Goal: Task Accomplishment & Management: Manage account settings

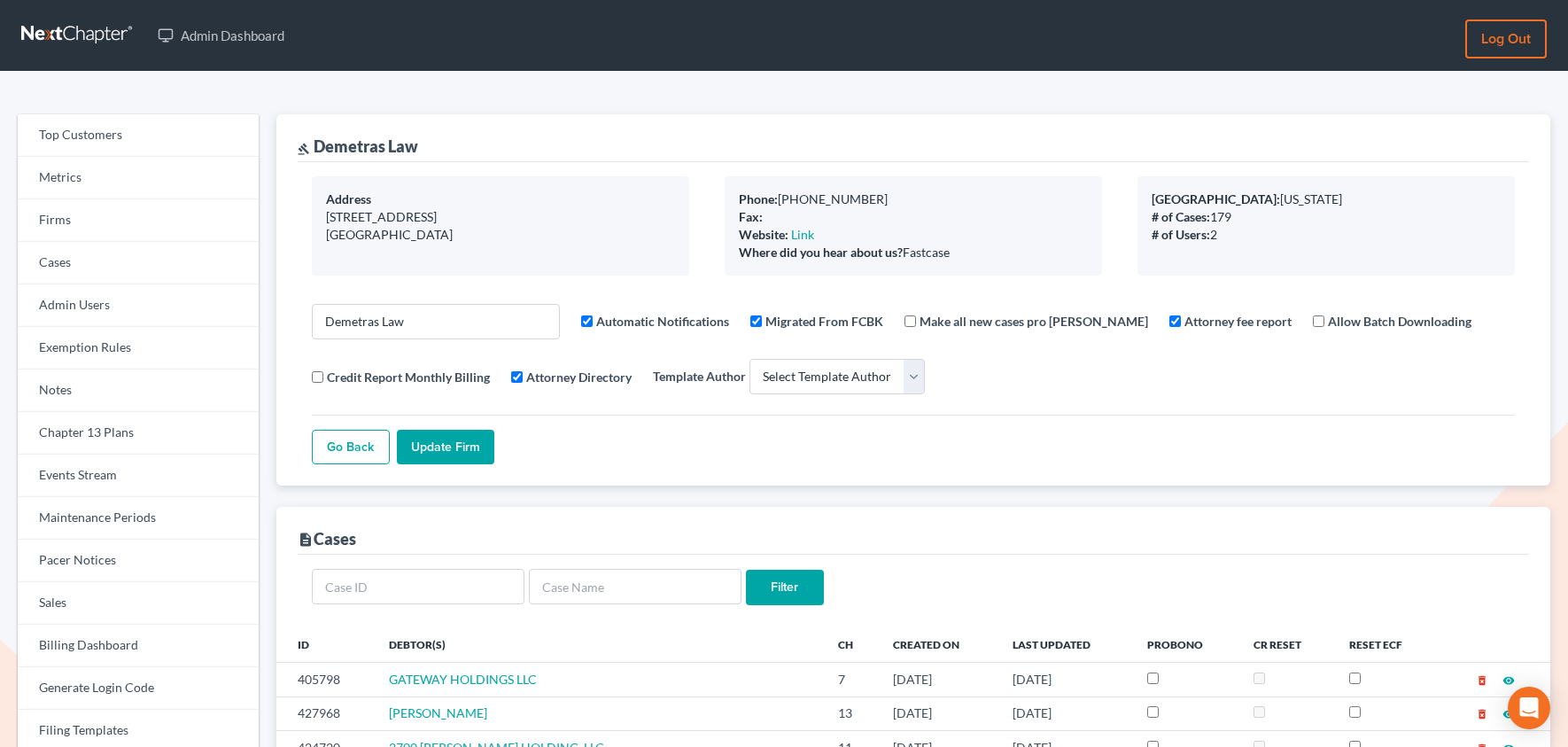
select select
click at [66, 220] on link "Firms" at bounding box center [137, 220] width 241 height 43
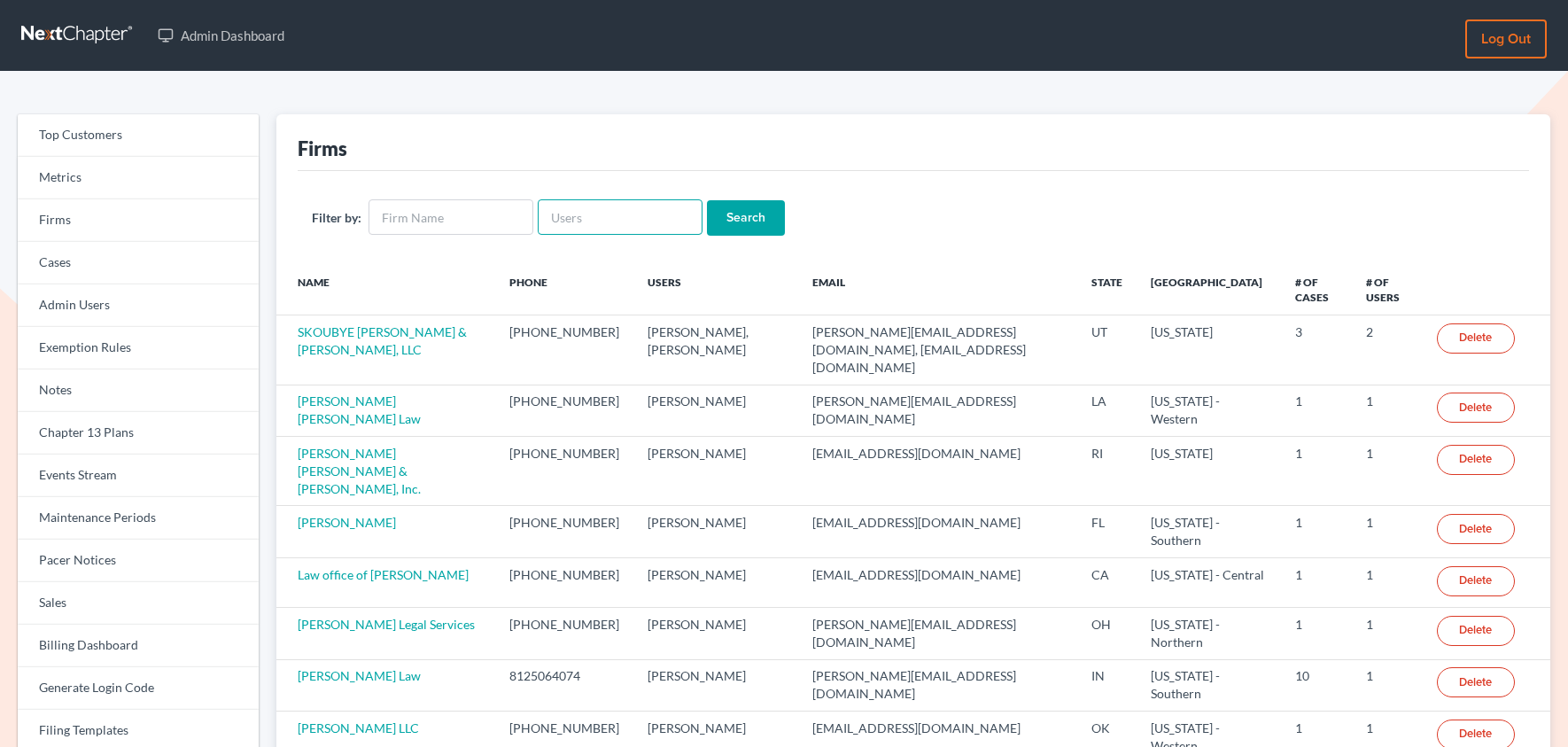
click at [610, 224] on input "text" at bounding box center [619, 217] width 165 height 35
paste input "[EMAIL_ADDRESS][DOMAIN_NAME]"
type input "[EMAIL_ADDRESS][DOMAIN_NAME]"
click at [761, 232] on input "Search" at bounding box center [746, 217] width 78 height 35
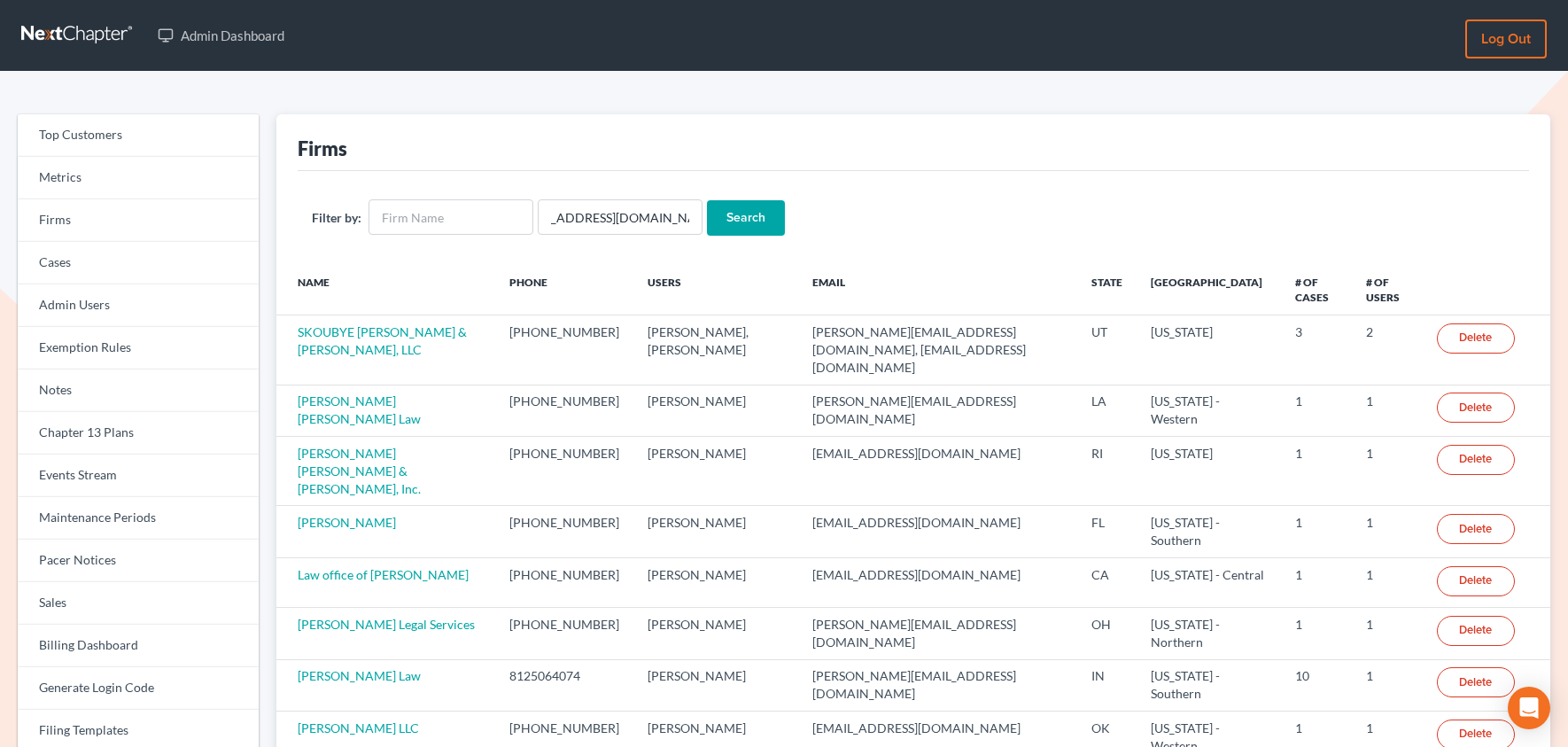
scroll to position [0, 0]
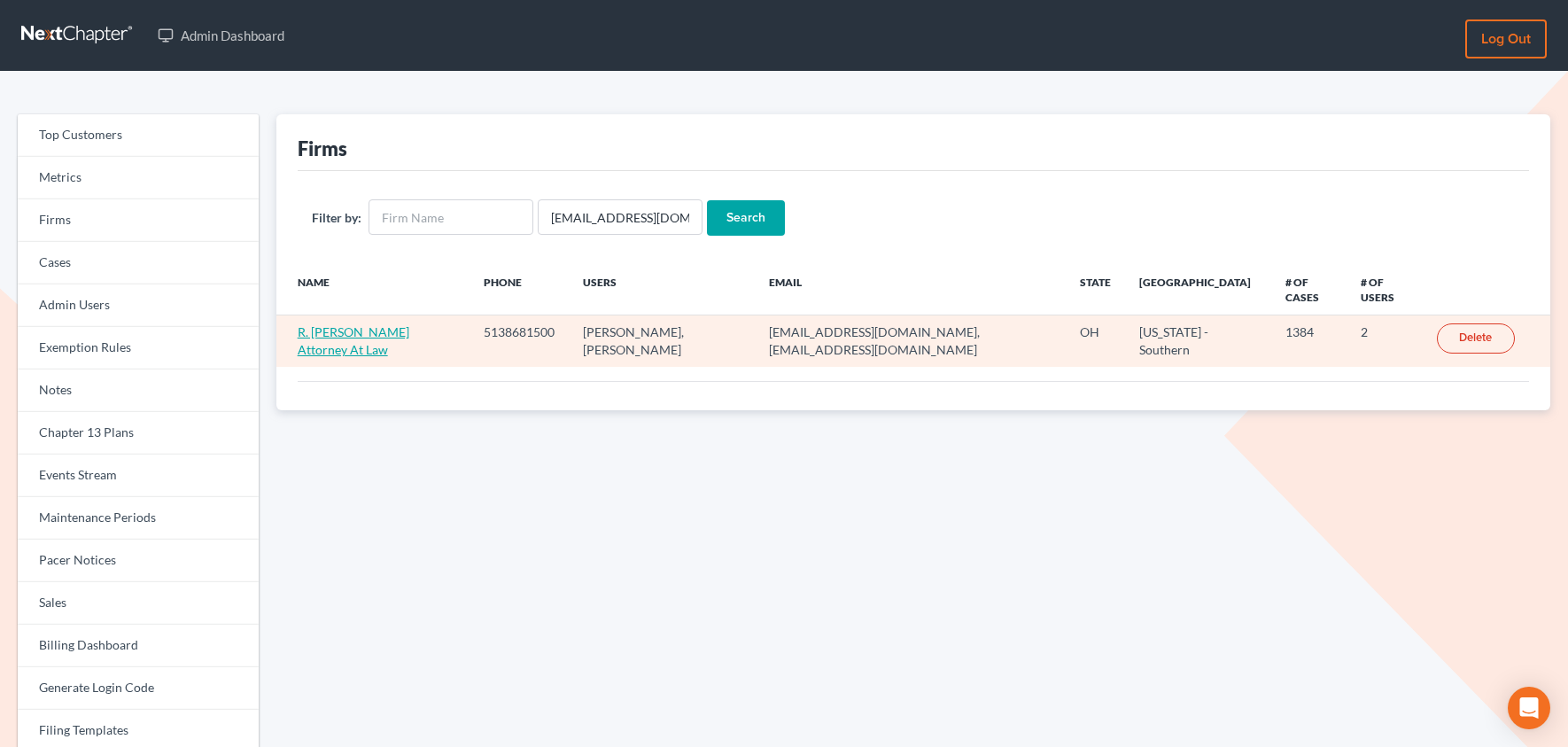
click at [403, 337] on link "R. [PERSON_NAME] Attorney At Law" at bounding box center [353, 340] width 112 height 33
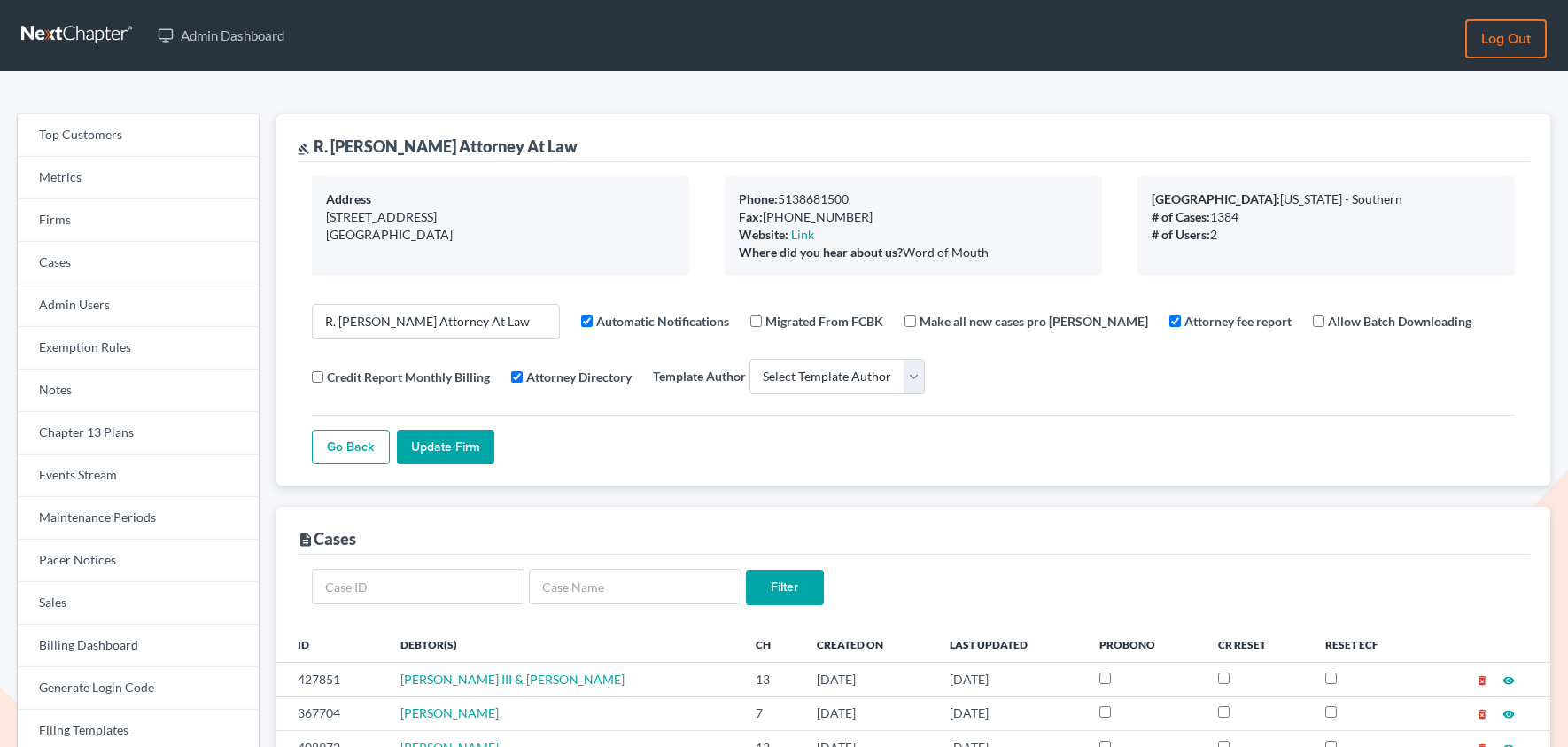
select select
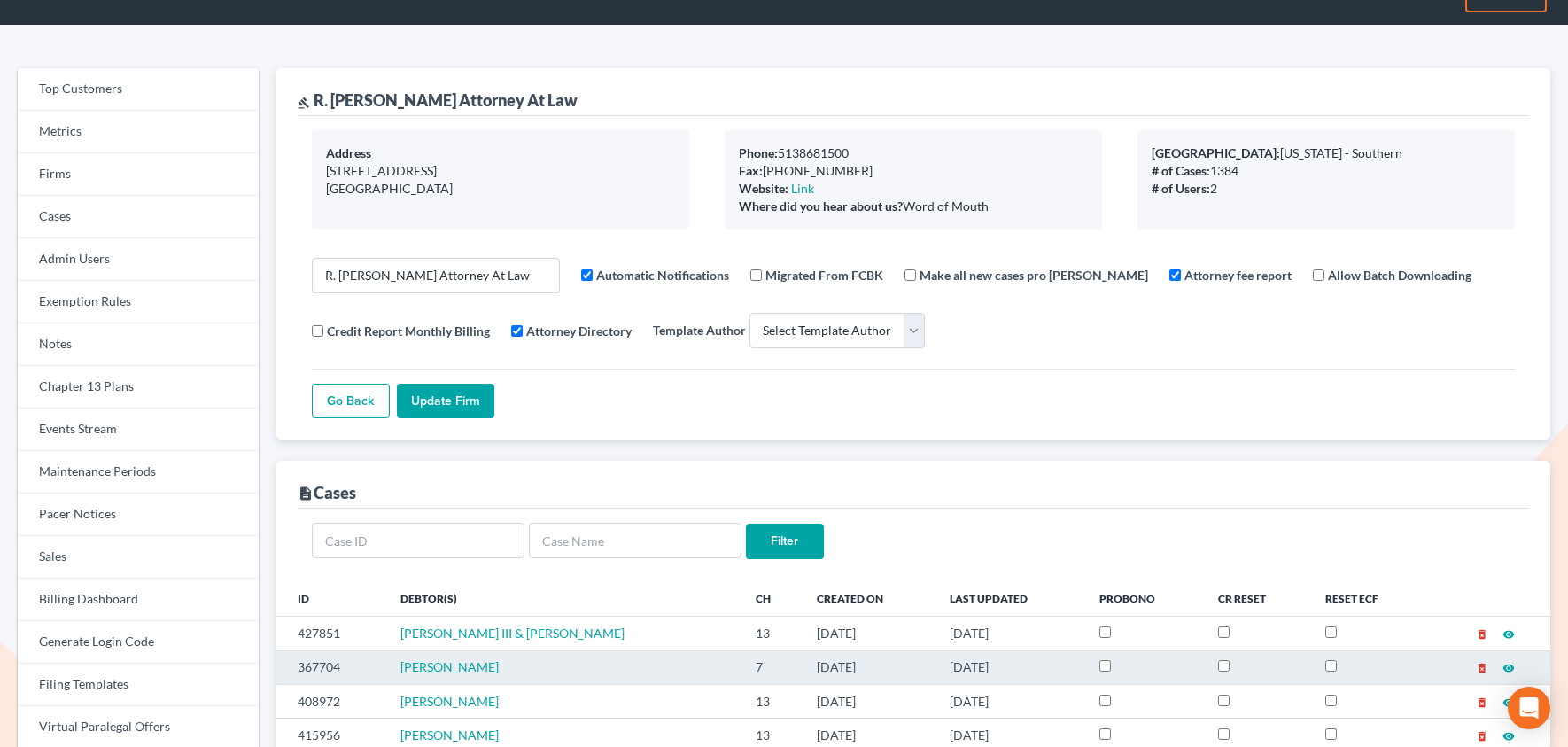
scroll to position [56, 0]
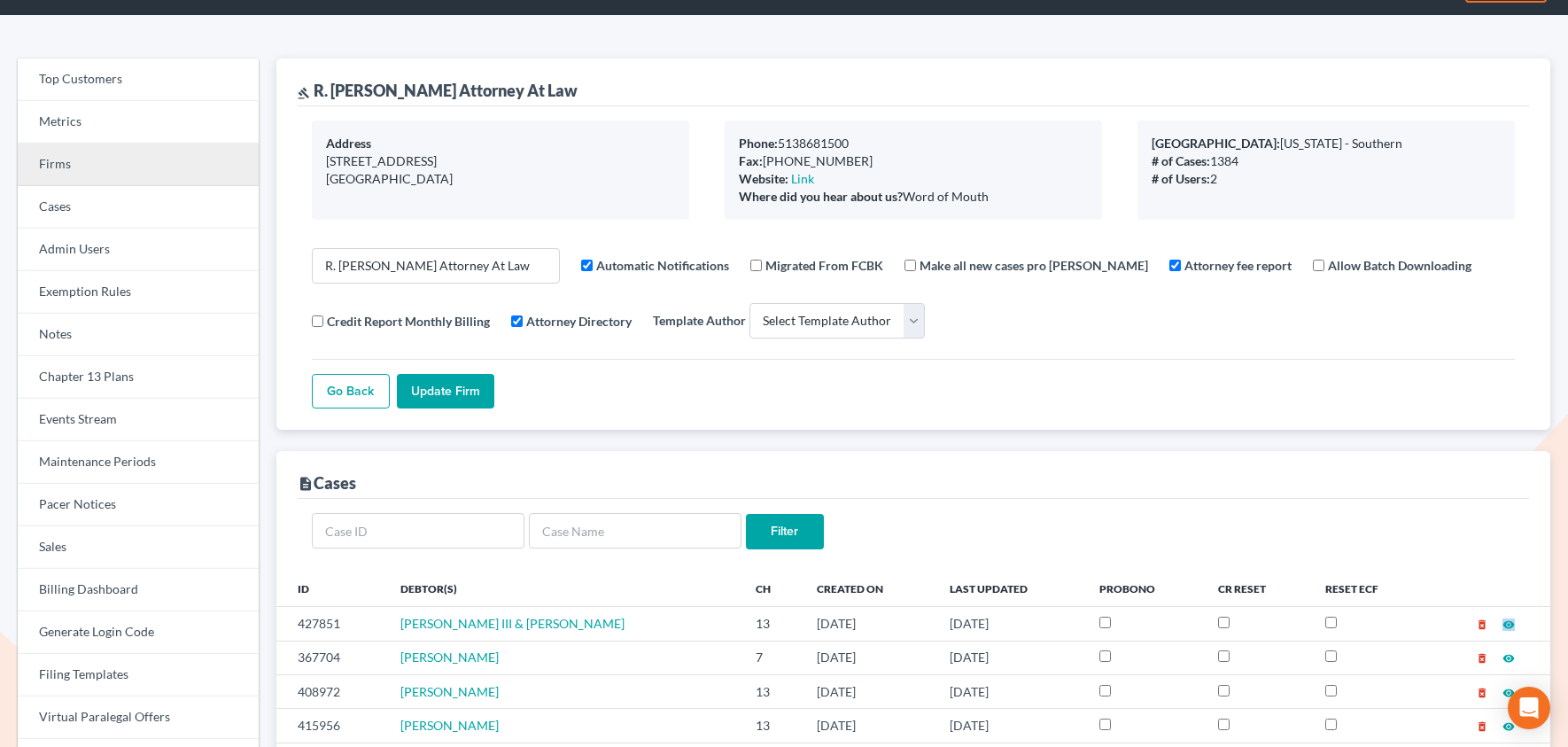
click at [78, 159] on link "Firms" at bounding box center [137, 165] width 241 height 43
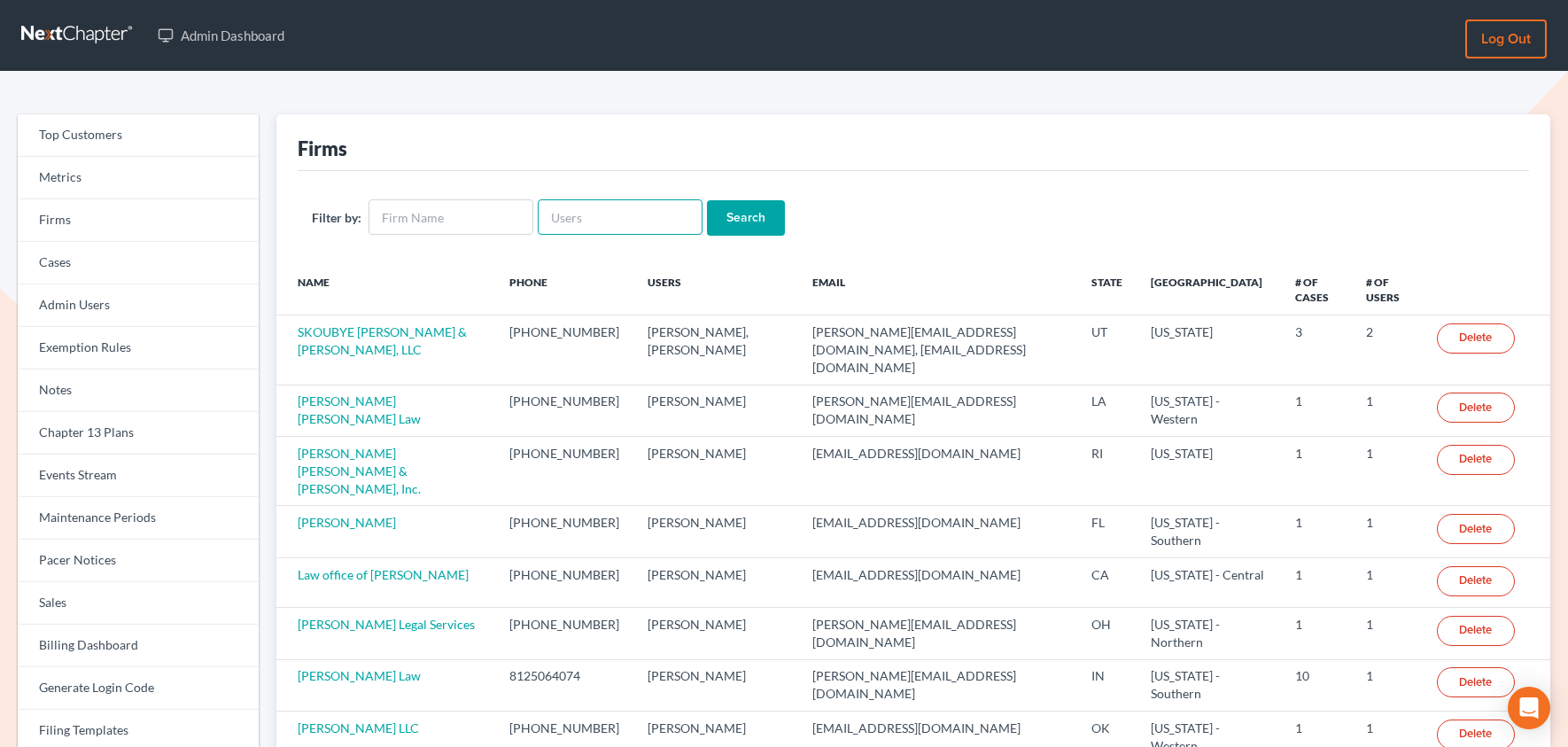
click at [585, 220] on input "text" at bounding box center [619, 217] width 165 height 35
paste input "bankruptcyquestions@gmail.com"
type input "bankruptcyquestions@gmail.com"
click at [707, 200] on input "Search" at bounding box center [746, 217] width 78 height 35
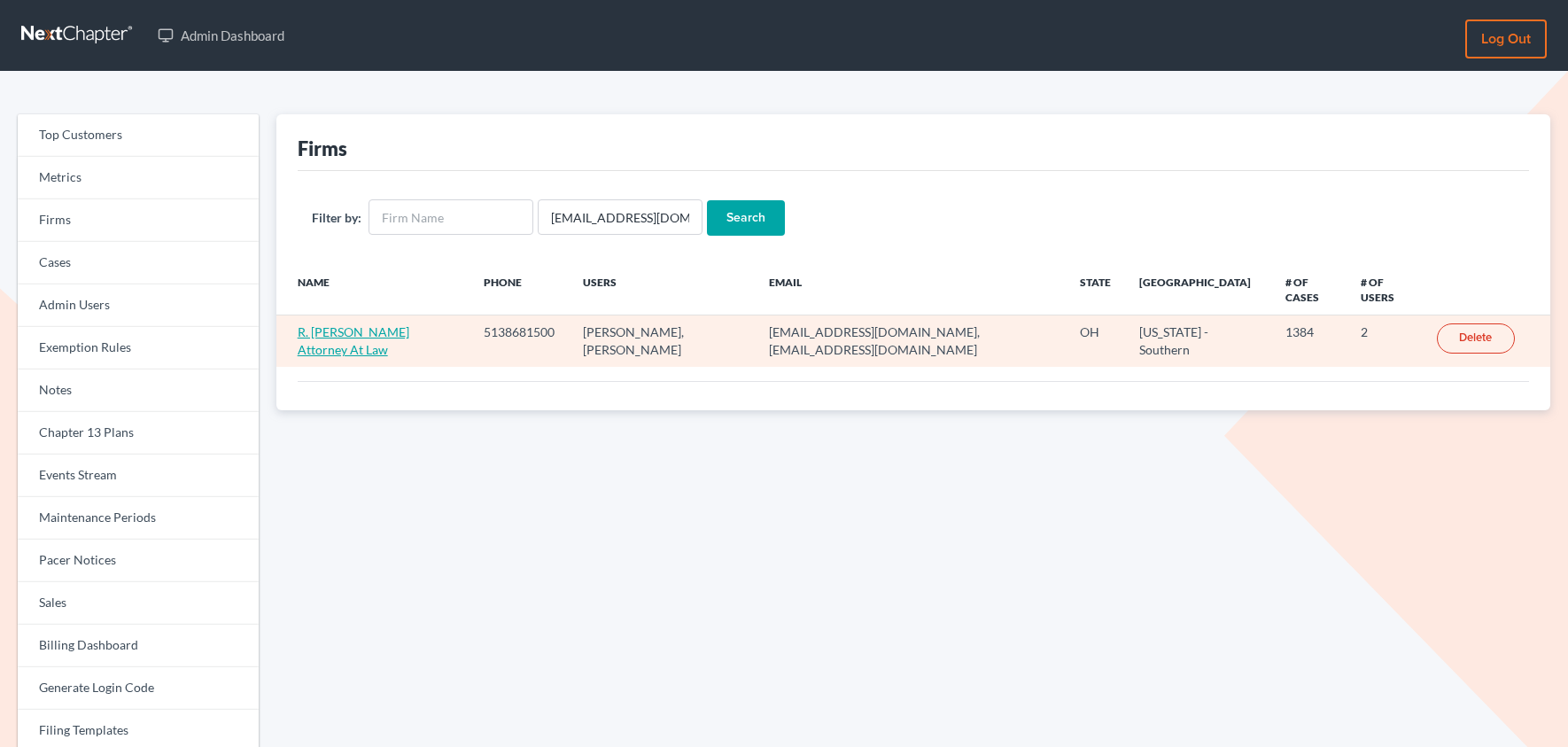
click at [388, 338] on link "R. Dean Snyder Attorney At Law" at bounding box center [353, 340] width 112 height 33
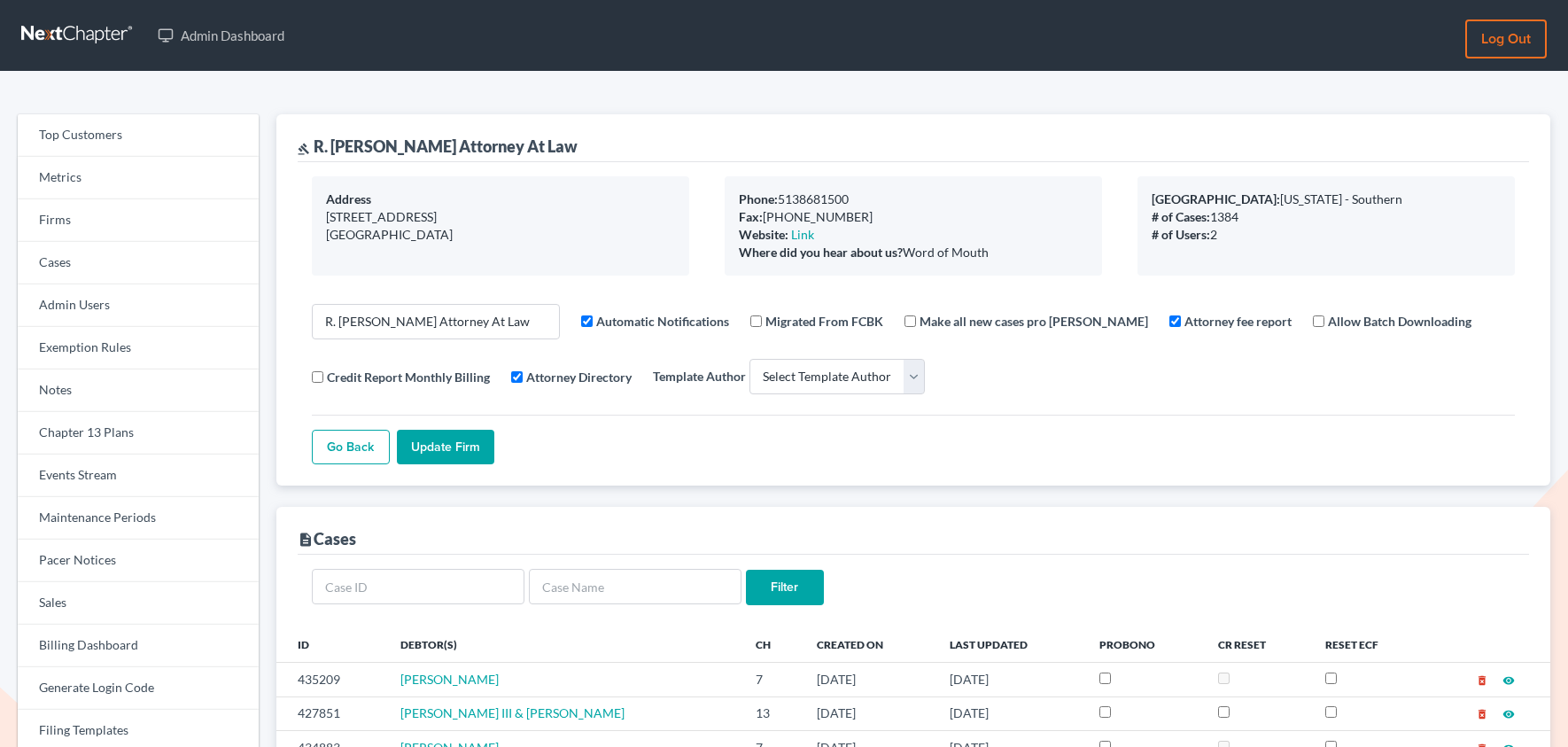
select select
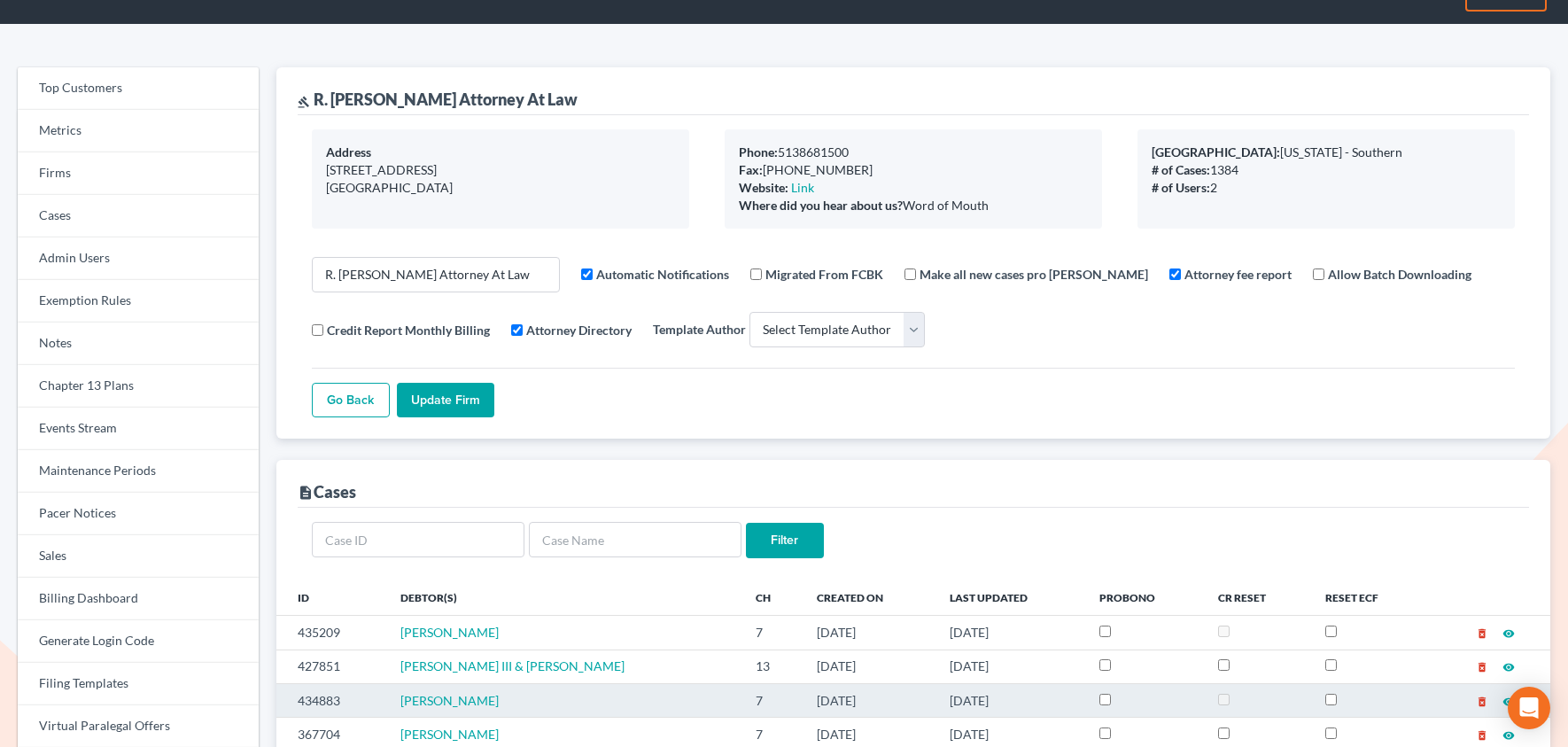
scroll to position [49, 0]
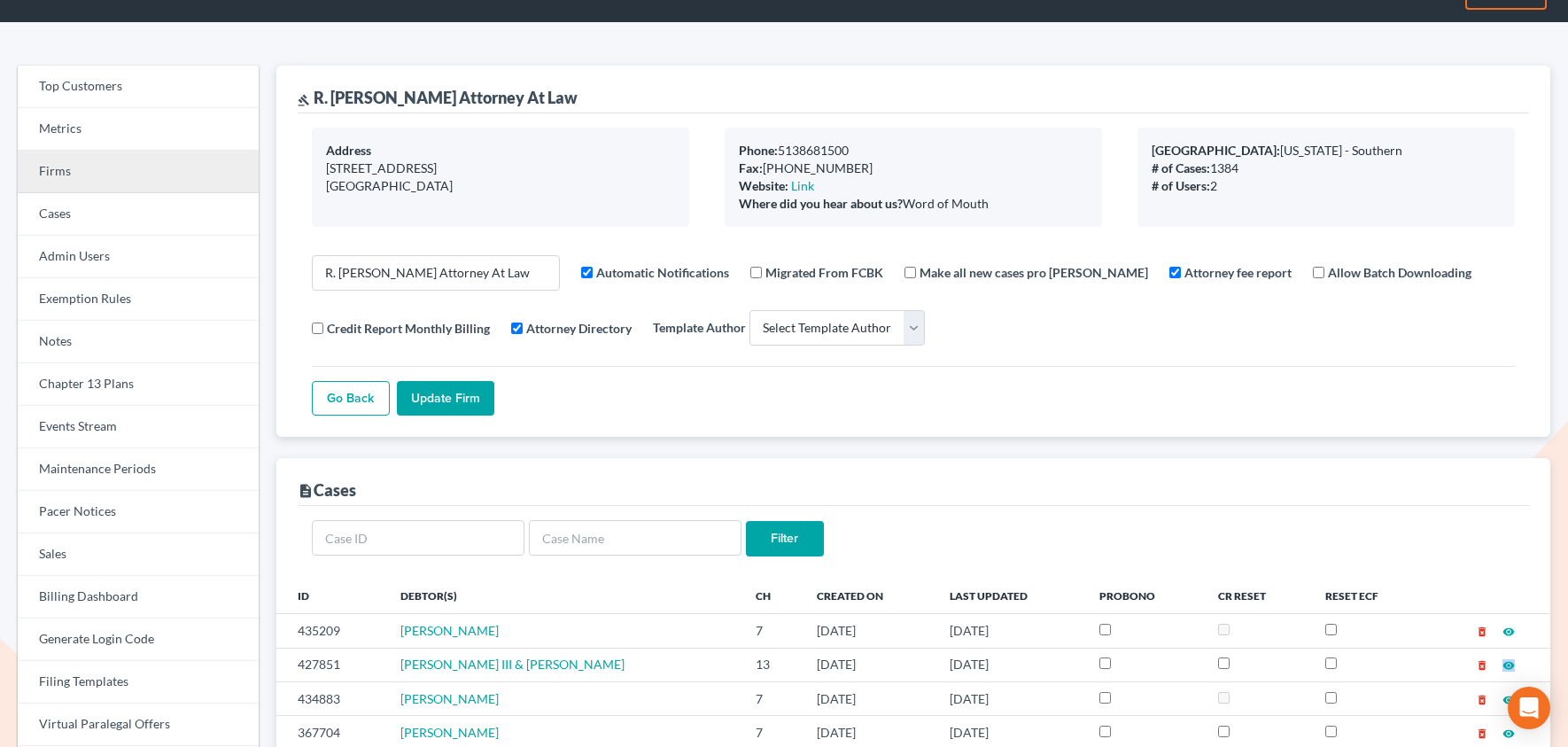
click at [61, 172] on link "Firms" at bounding box center [137, 172] width 241 height 43
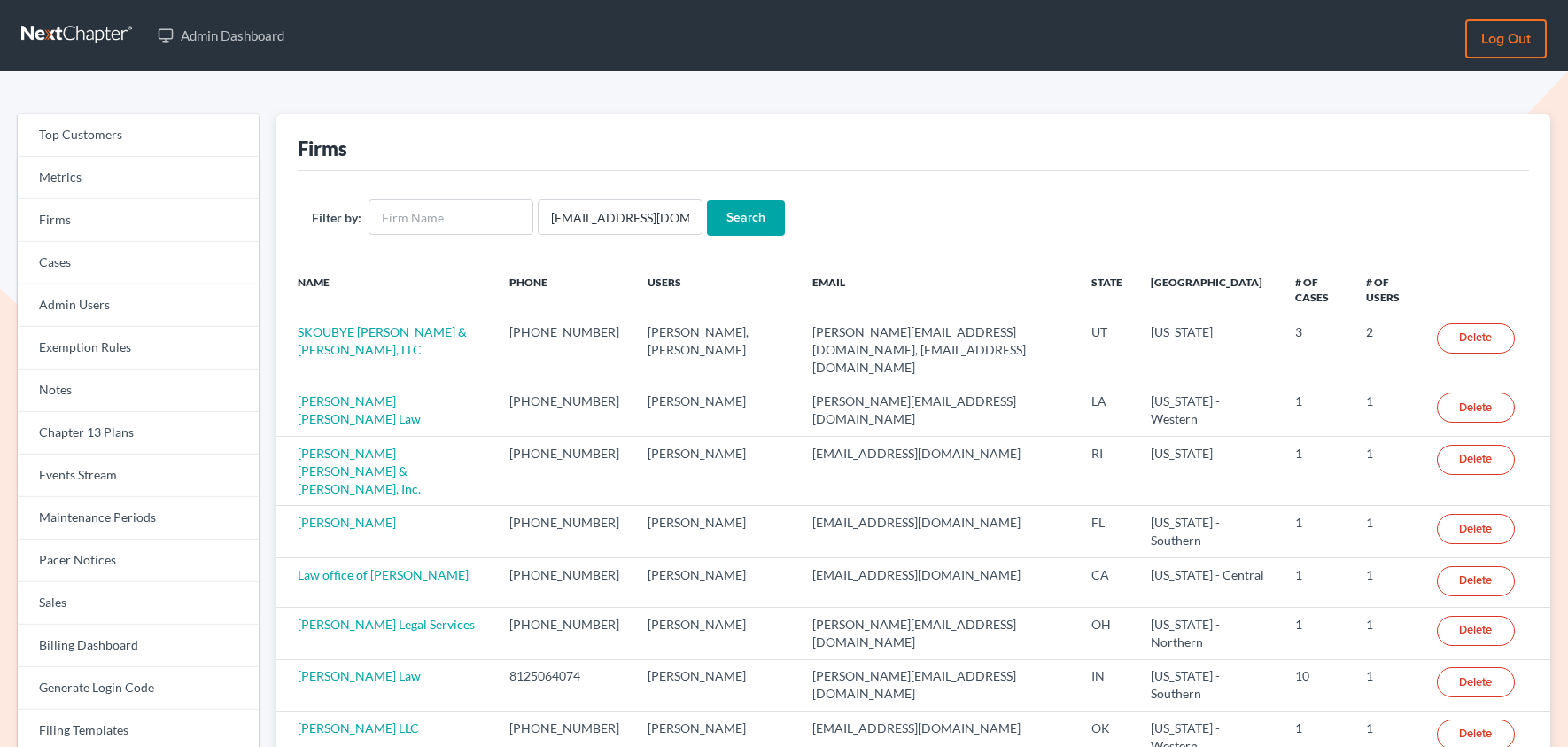
scroll to position [0, 2]
type input "mbclayton@wedefend.net"
click at [707, 200] on input "Search" at bounding box center [746, 217] width 78 height 35
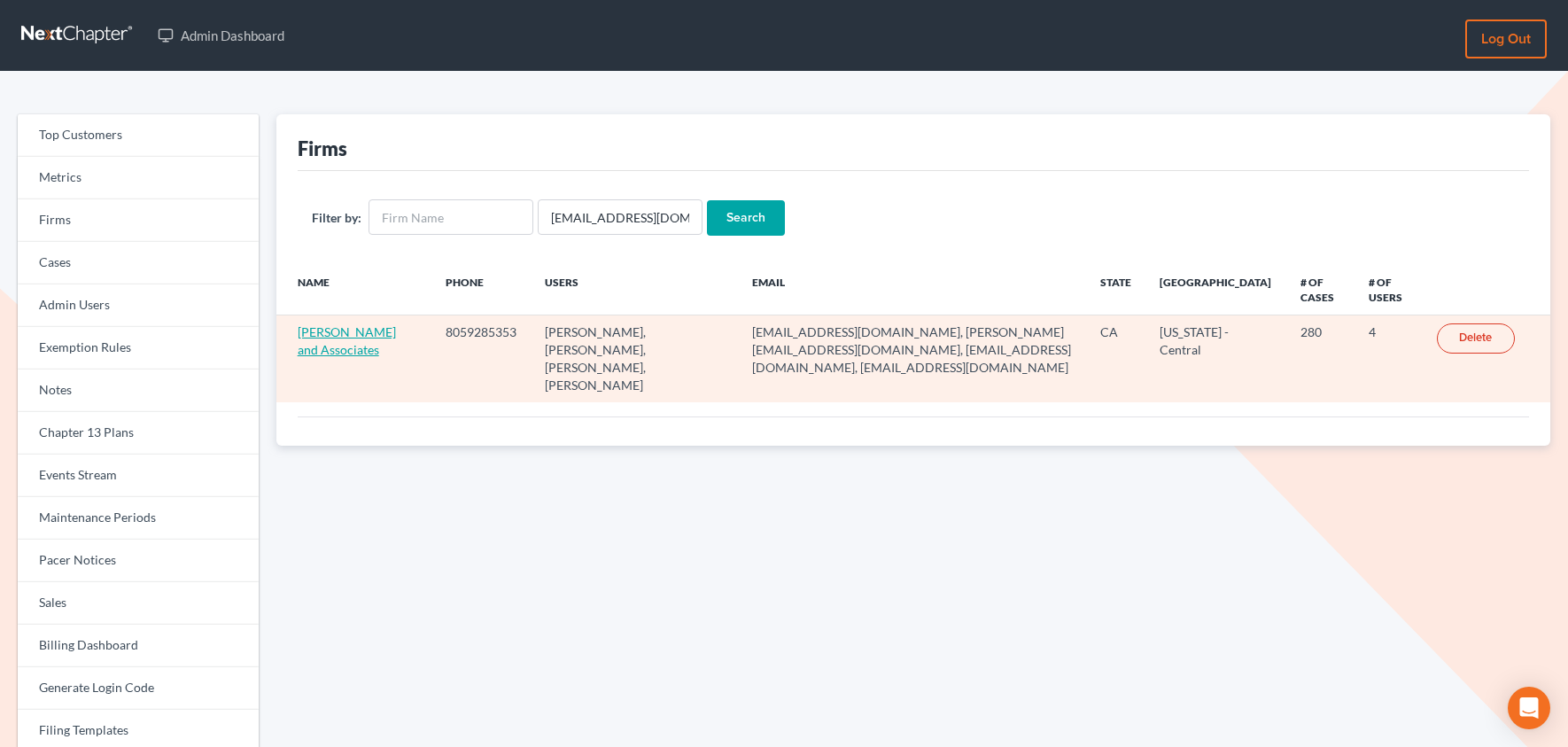
click at [352, 335] on link "[PERSON_NAME] and Associates" at bounding box center [347, 340] width 98 height 33
click at [353, 331] on link "[PERSON_NAME] and Associates" at bounding box center [347, 340] width 98 height 33
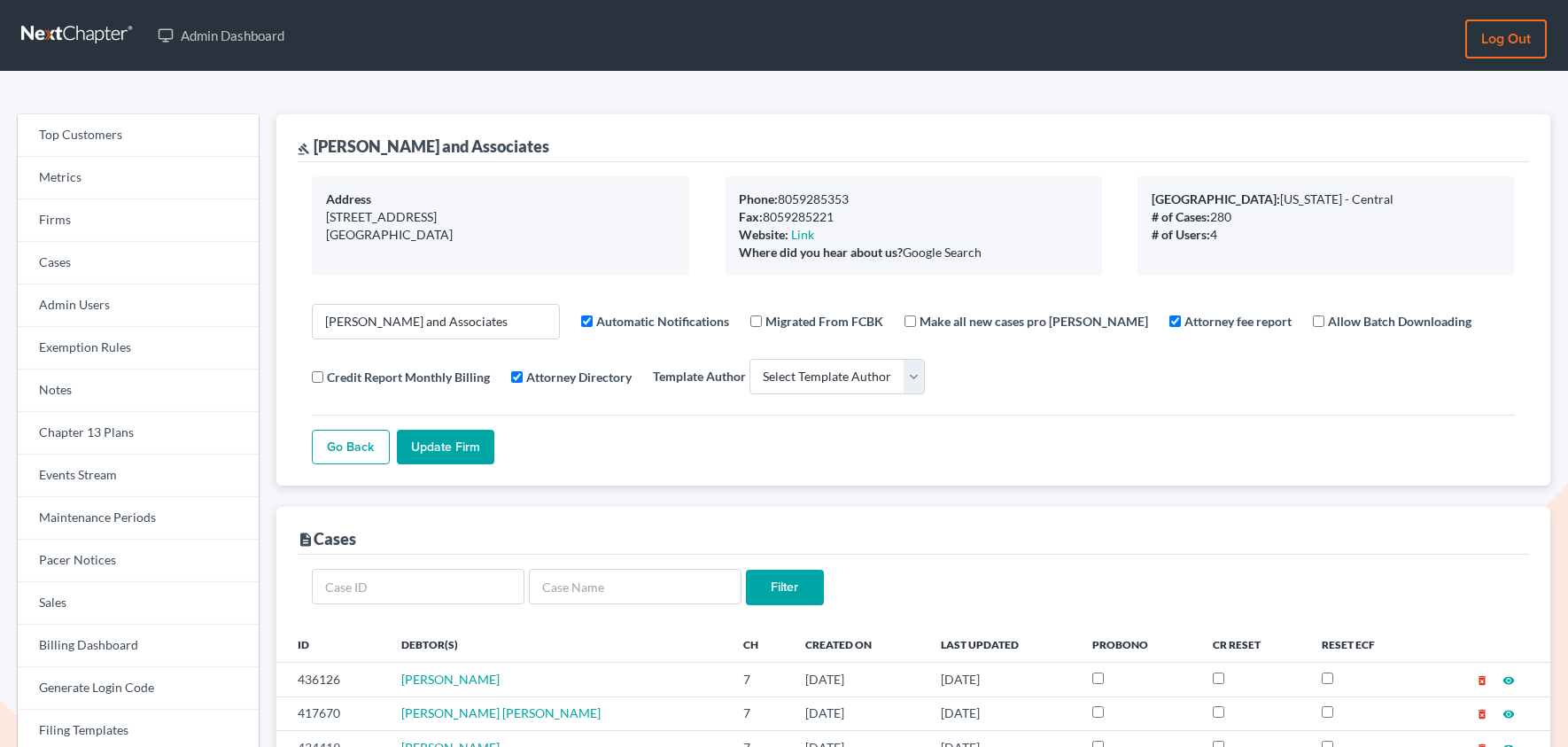
select select
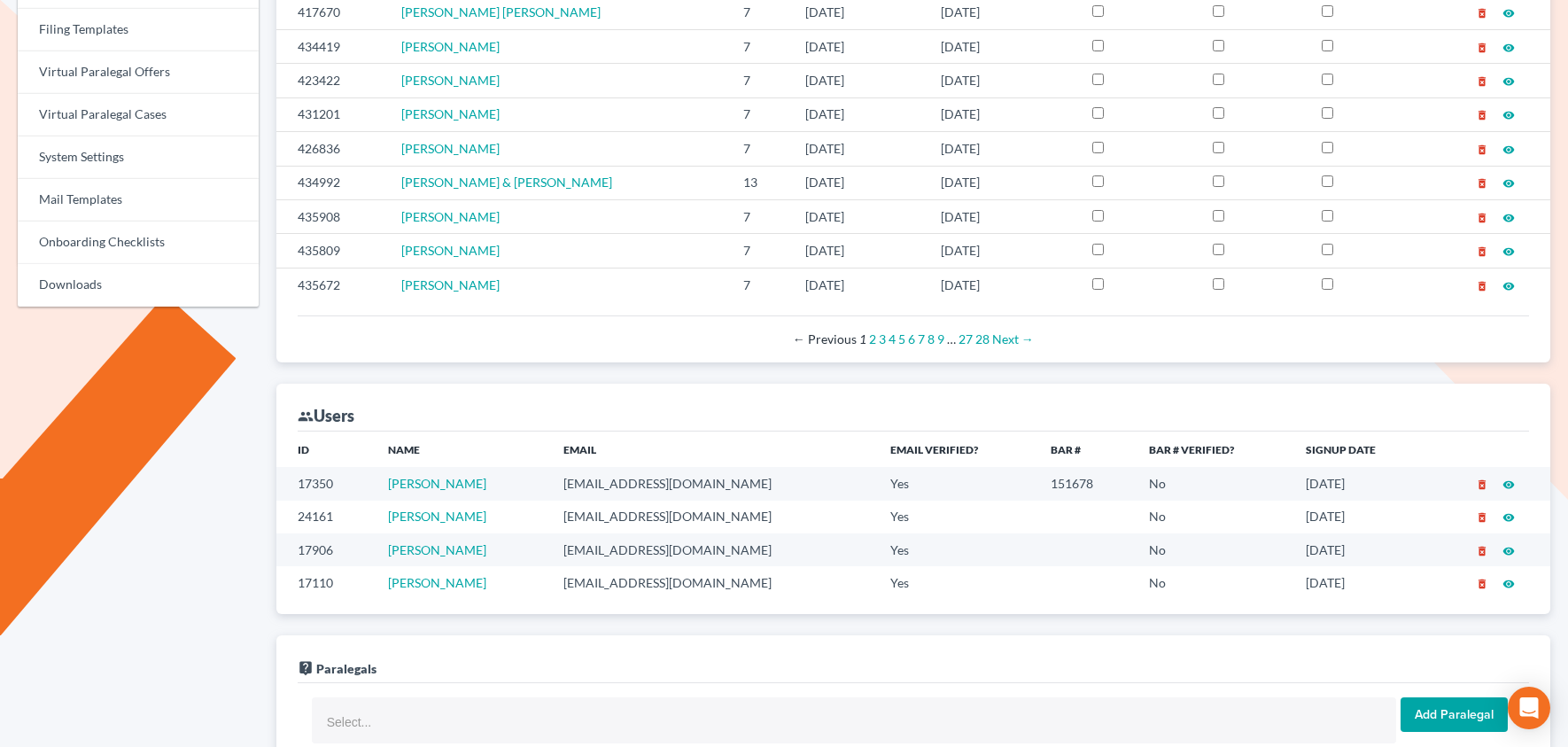
scroll to position [721, 0]
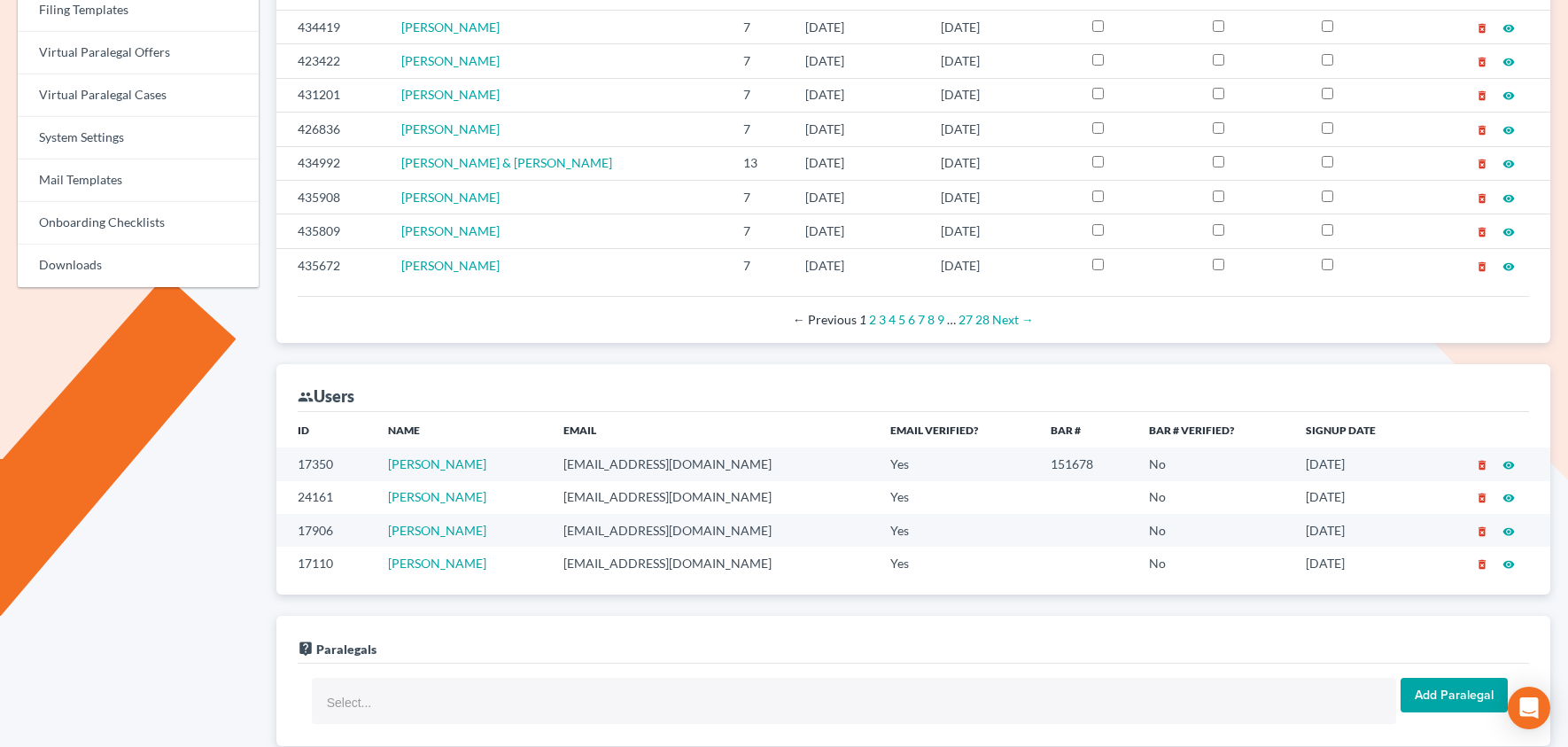
click at [632, 569] on td "[EMAIL_ADDRESS][DOMAIN_NAME]" at bounding box center [712, 563] width 327 height 33
copy td "[EMAIL_ADDRESS][DOMAIN_NAME]"
click at [615, 467] on td "[EMAIL_ADDRESS][DOMAIN_NAME]" at bounding box center [712, 464] width 327 height 33
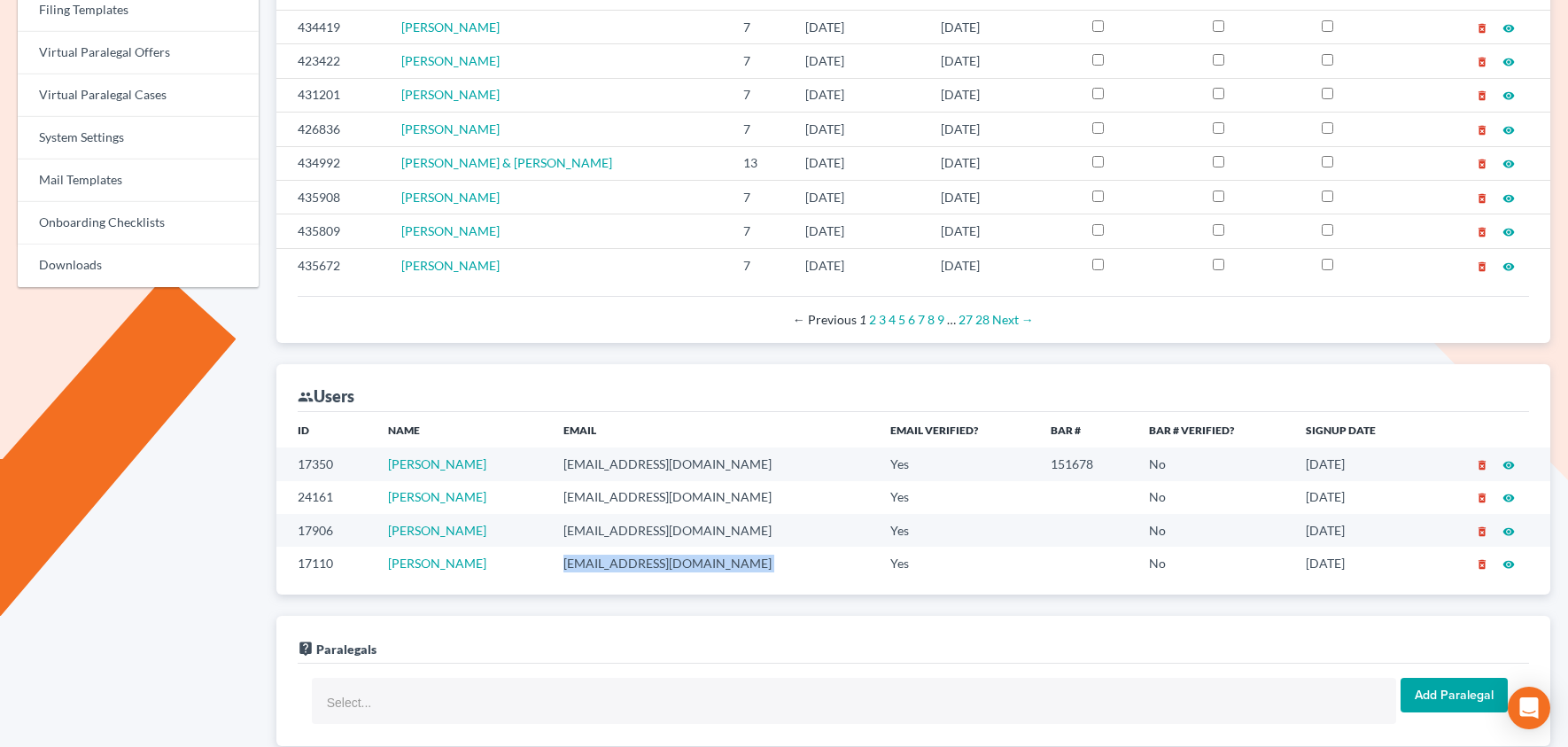
click at [615, 467] on td "[EMAIL_ADDRESS][DOMAIN_NAME]" at bounding box center [712, 464] width 327 height 33
click at [630, 471] on td "[EMAIL_ADDRESS][DOMAIN_NAME]" at bounding box center [712, 464] width 327 height 33
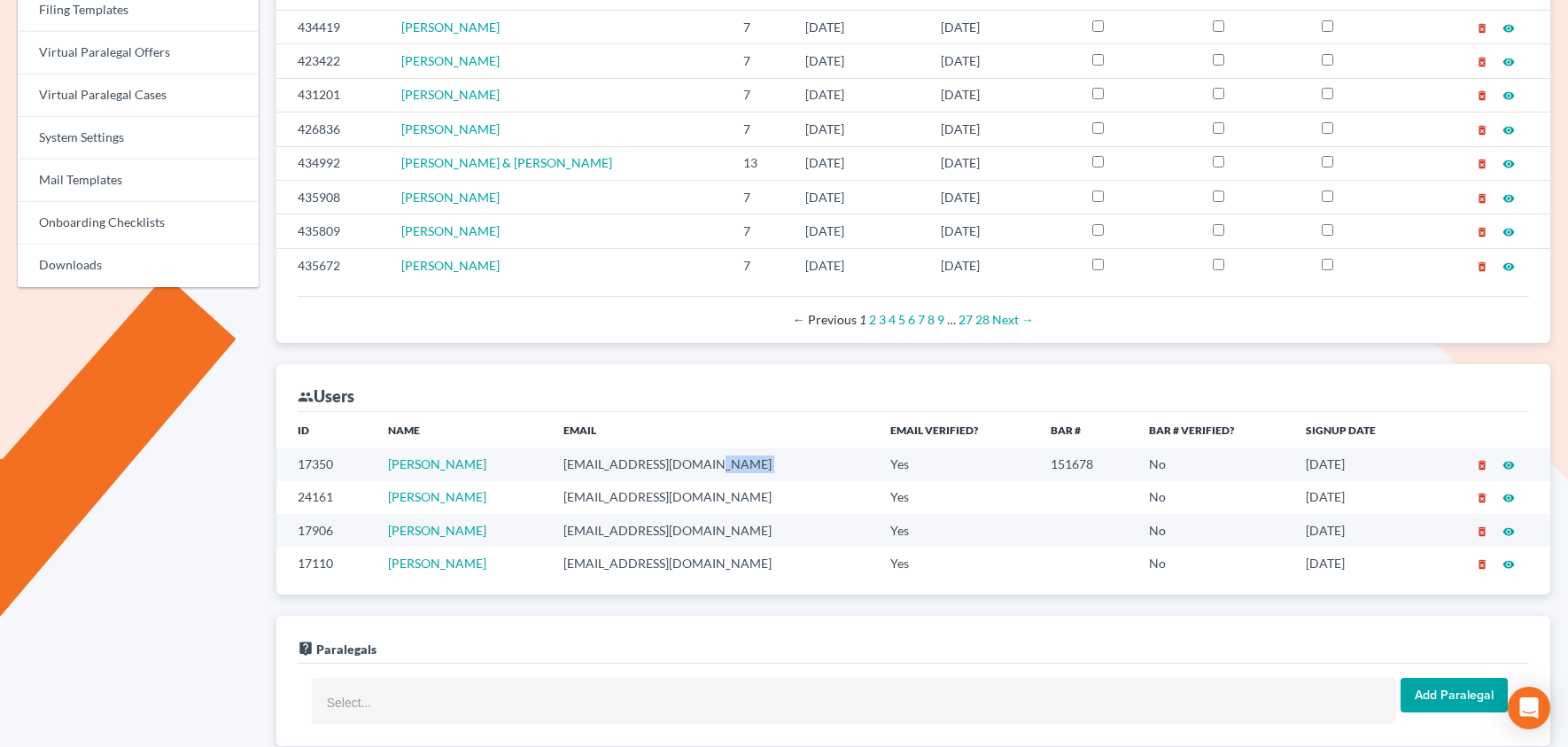
click at [722, 467] on td "[EMAIL_ADDRESS][DOMAIN_NAME]" at bounding box center [712, 464] width 327 height 33
click at [644, 465] on td "[EMAIL_ADDRESS][DOMAIN_NAME]" at bounding box center [712, 464] width 327 height 33
copy td "[EMAIL_ADDRESS][DOMAIN_NAME]"
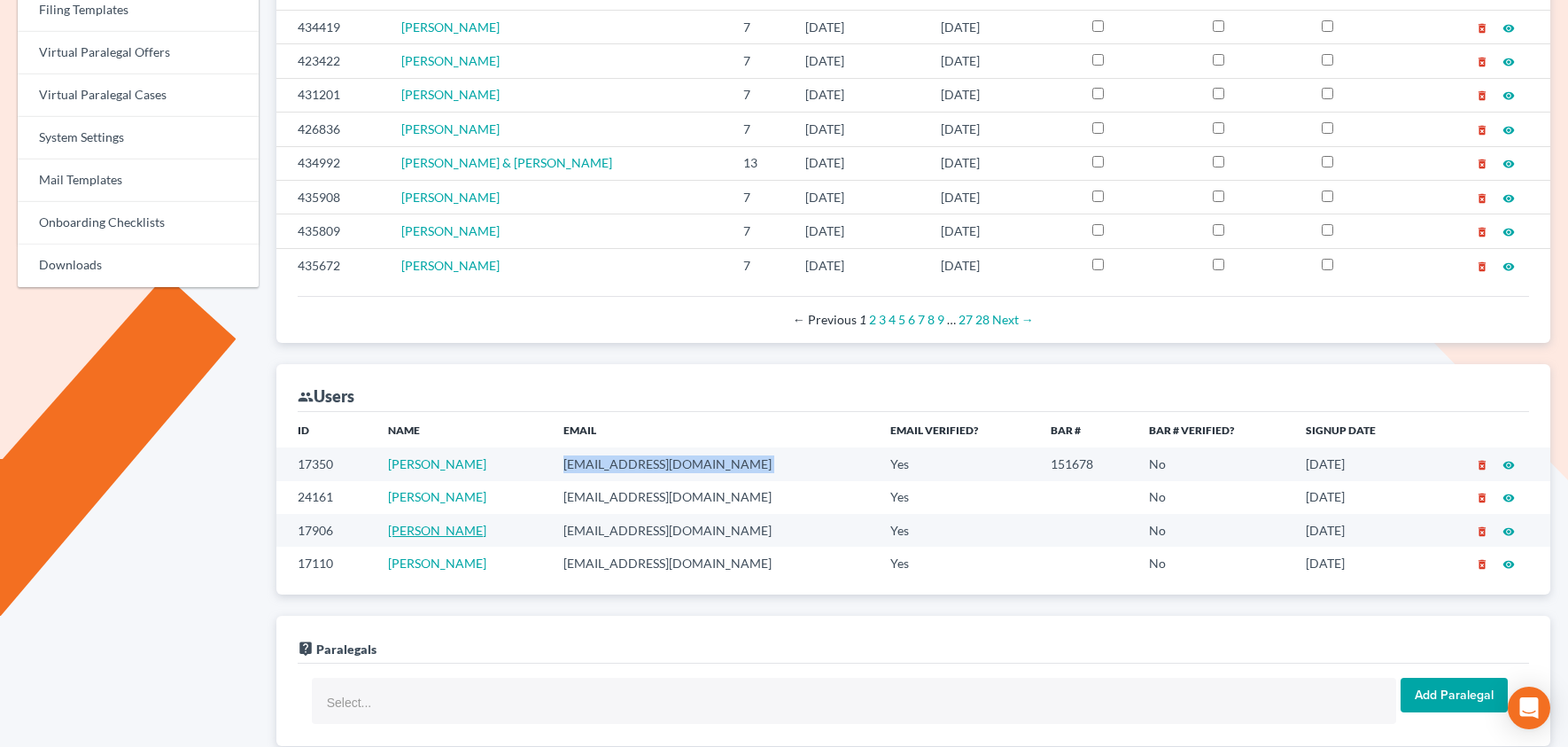
drag, startPoint x: 476, startPoint y: 536, endPoint x: 397, endPoint y: 539, distance: 79.1
click at [397, 539] on td "[PERSON_NAME]" at bounding box center [461, 530] width 176 height 33
copy link "[PERSON_NAME]"
